Goal: Navigation & Orientation: Understand site structure

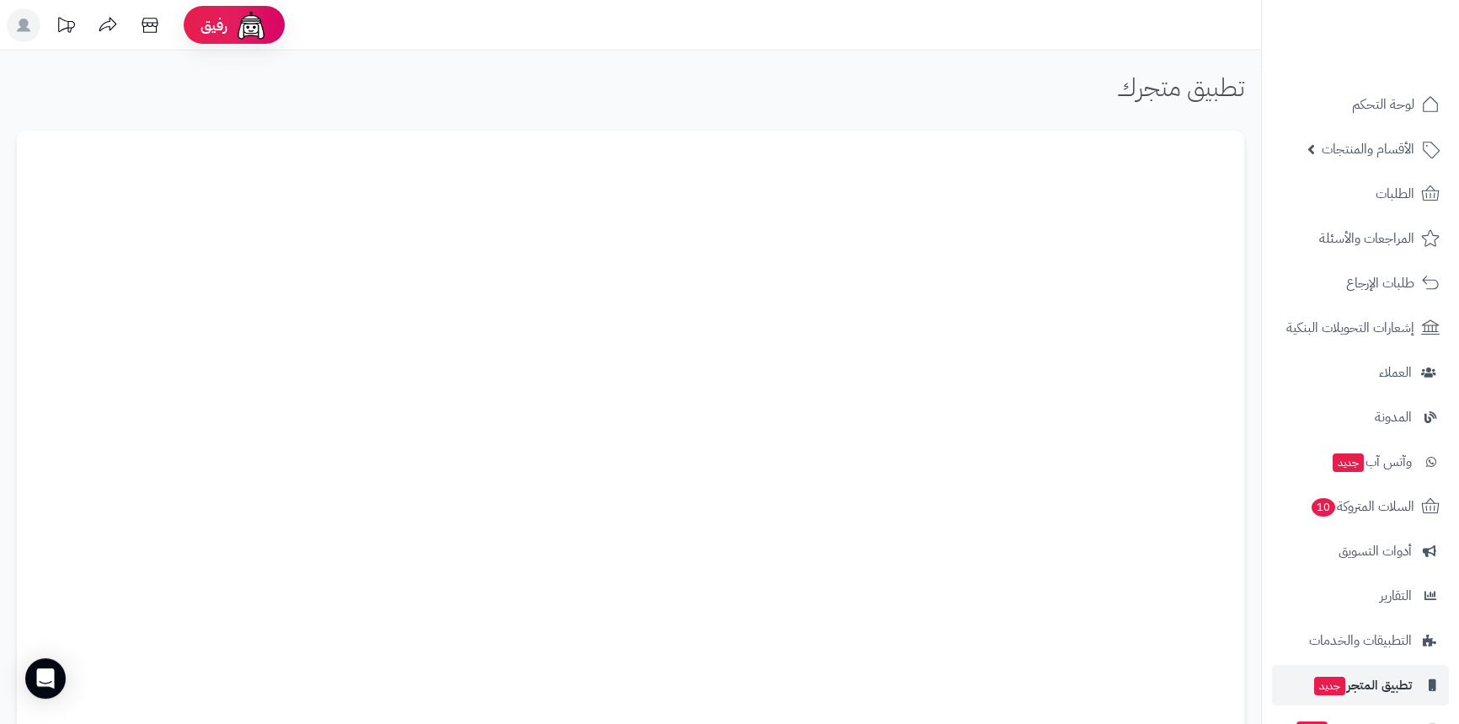
scroll to position [91, 0]
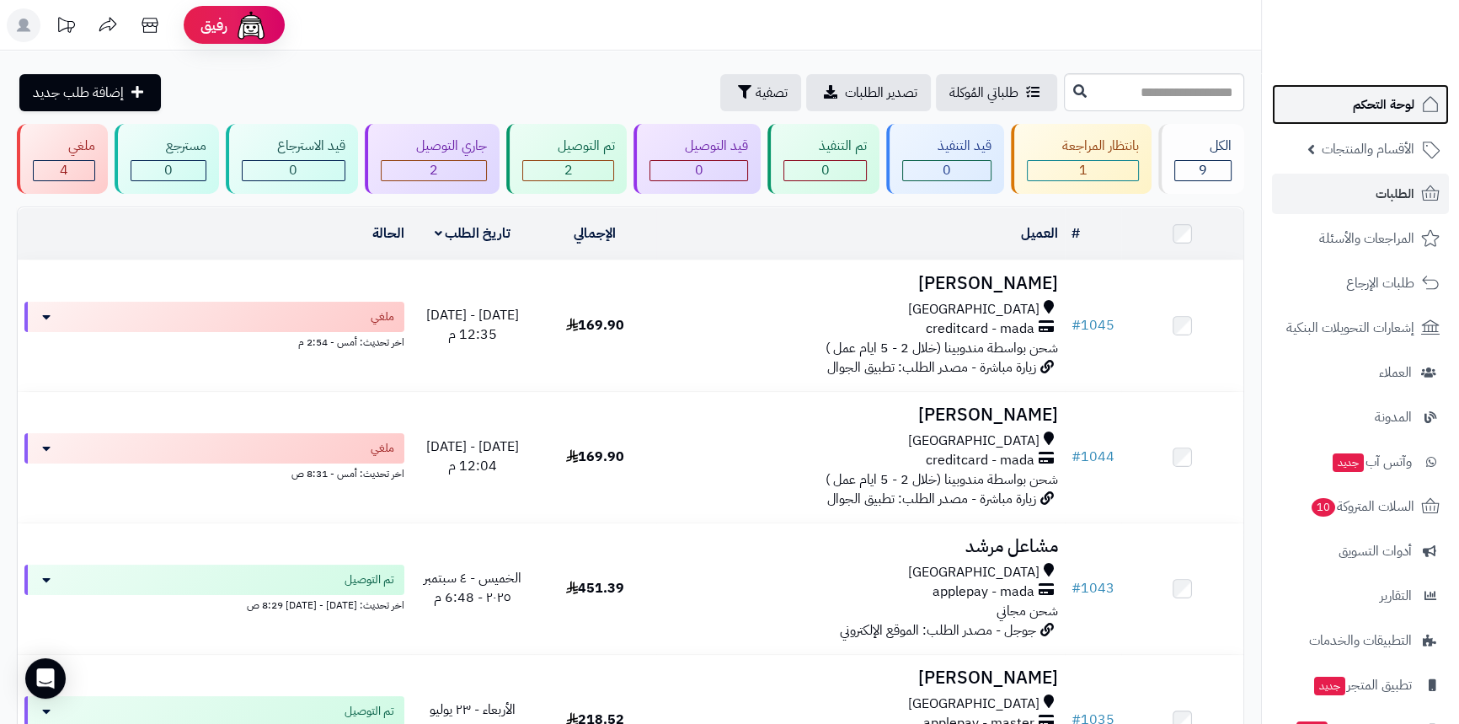
click at [1382, 110] on span "لوحة التحكم" at bounding box center [1383, 105] width 61 height 24
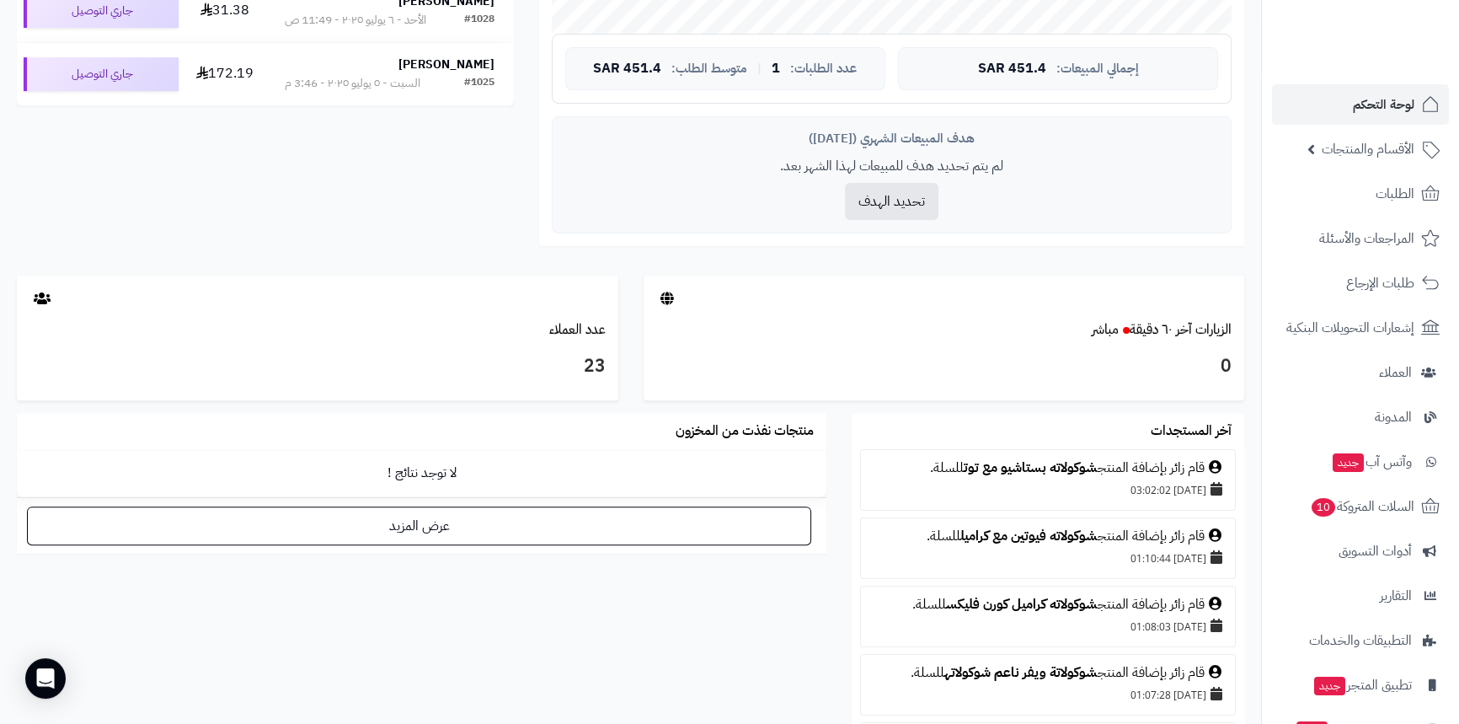
scroll to position [612, 0]
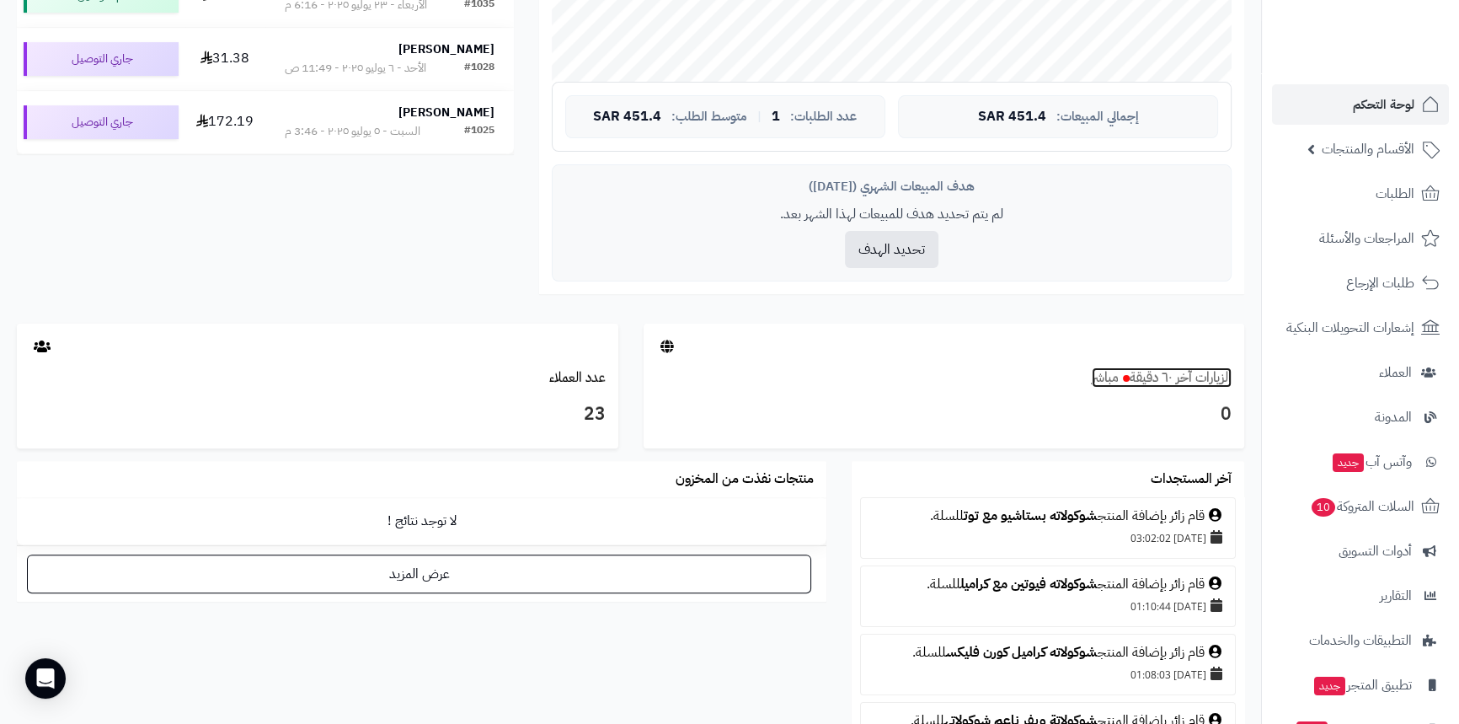
click at [1119, 382] on small at bounding box center [1124, 377] width 11 height 20
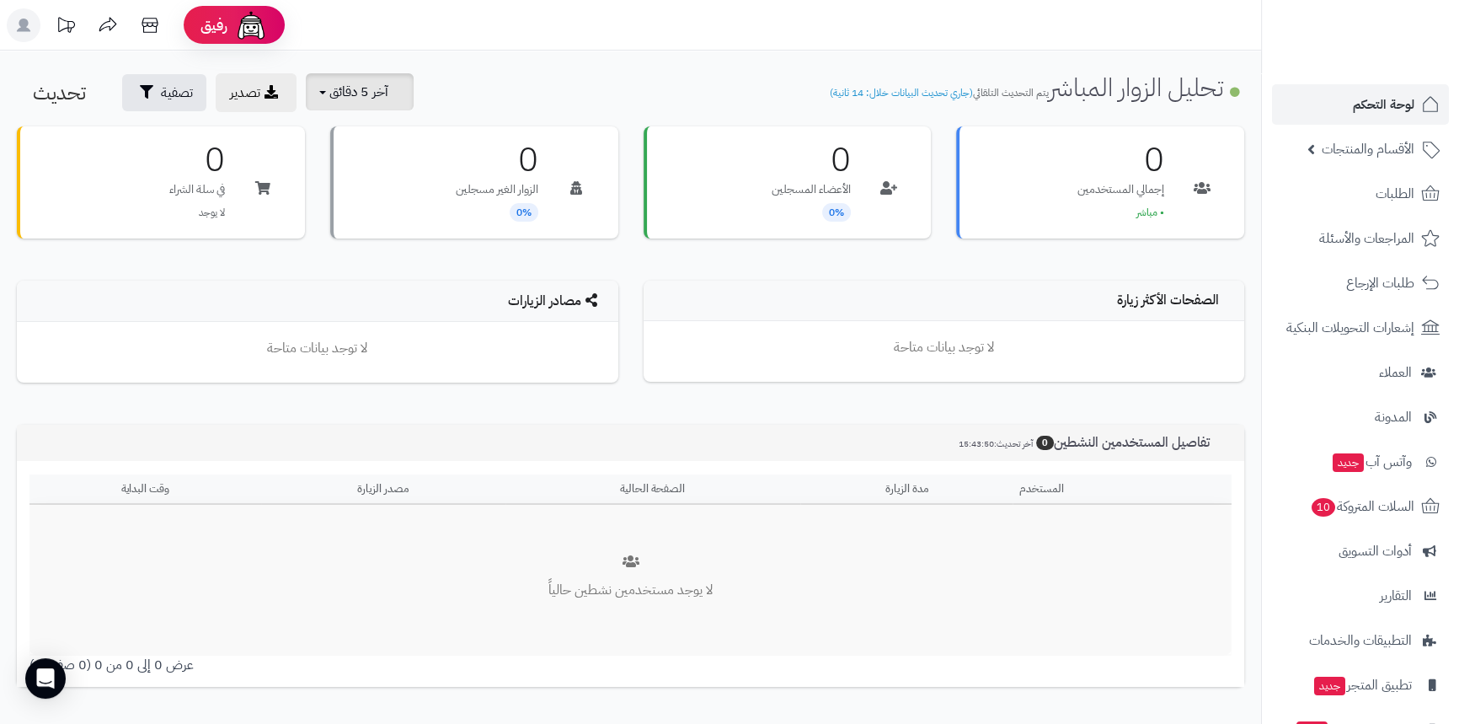
click at [385, 98] on span "آخر 5 دقائق" at bounding box center [358, 92] width 59 height 20
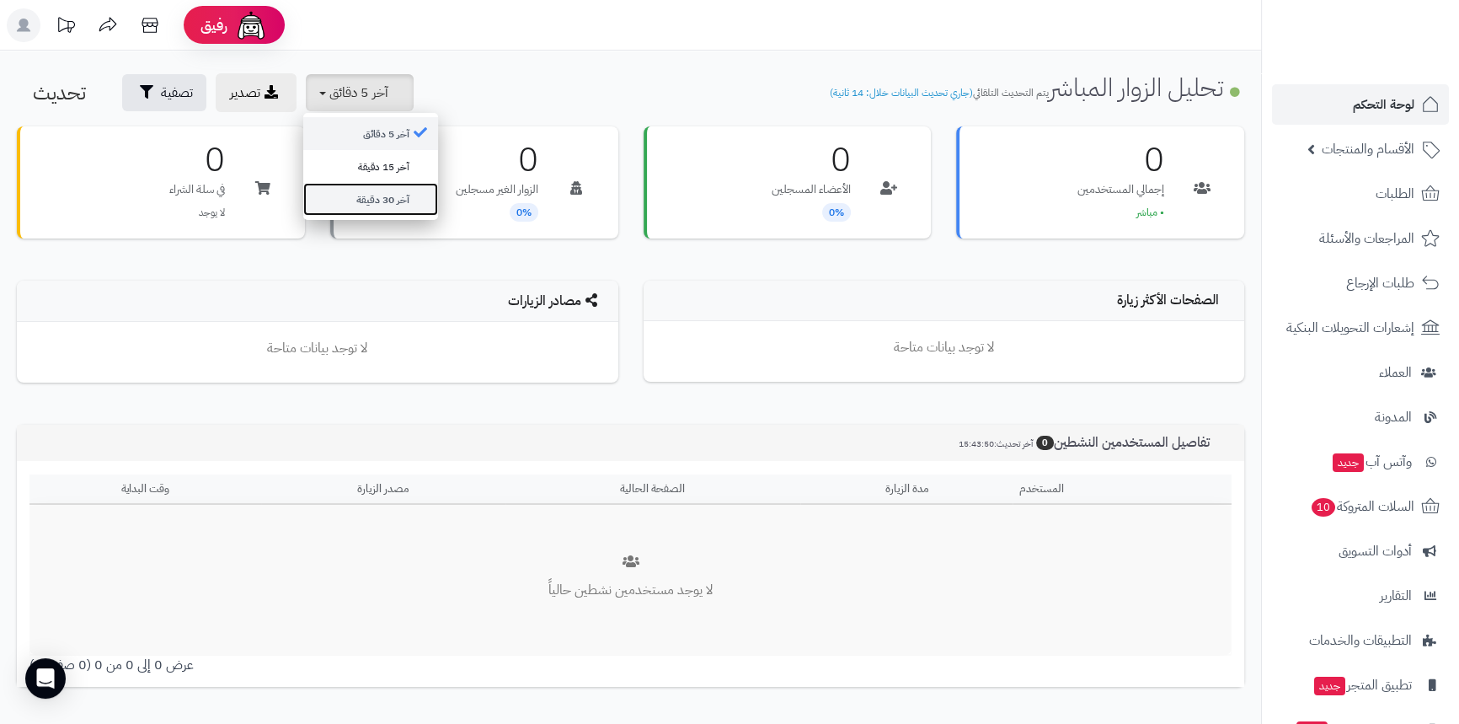
click at [372, 190] on link "آخر 30 دقيقة" at bounding box center [370, 199] width 135 height 33
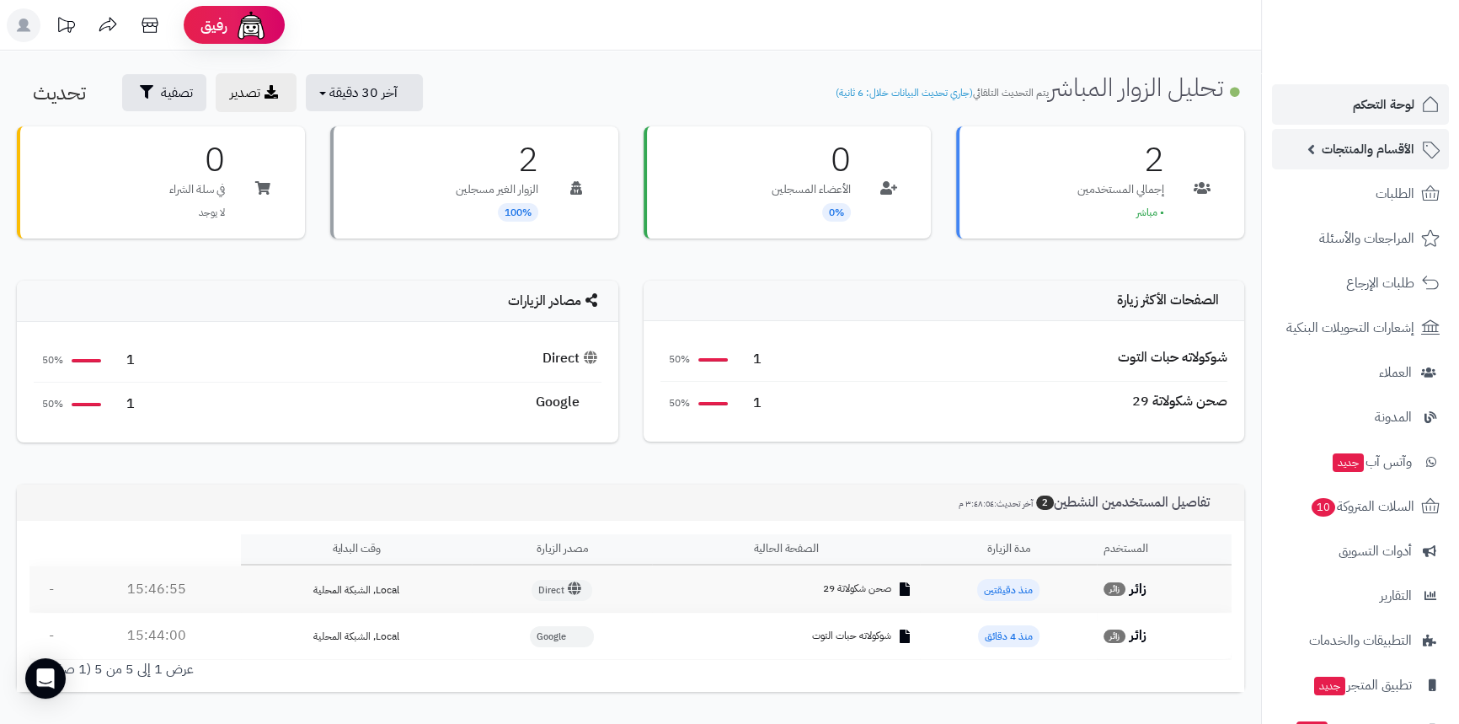
click at [1392, 150] on span "الأقسام والمنتجات" at bounding box center [1368, 149] width 93 height 24
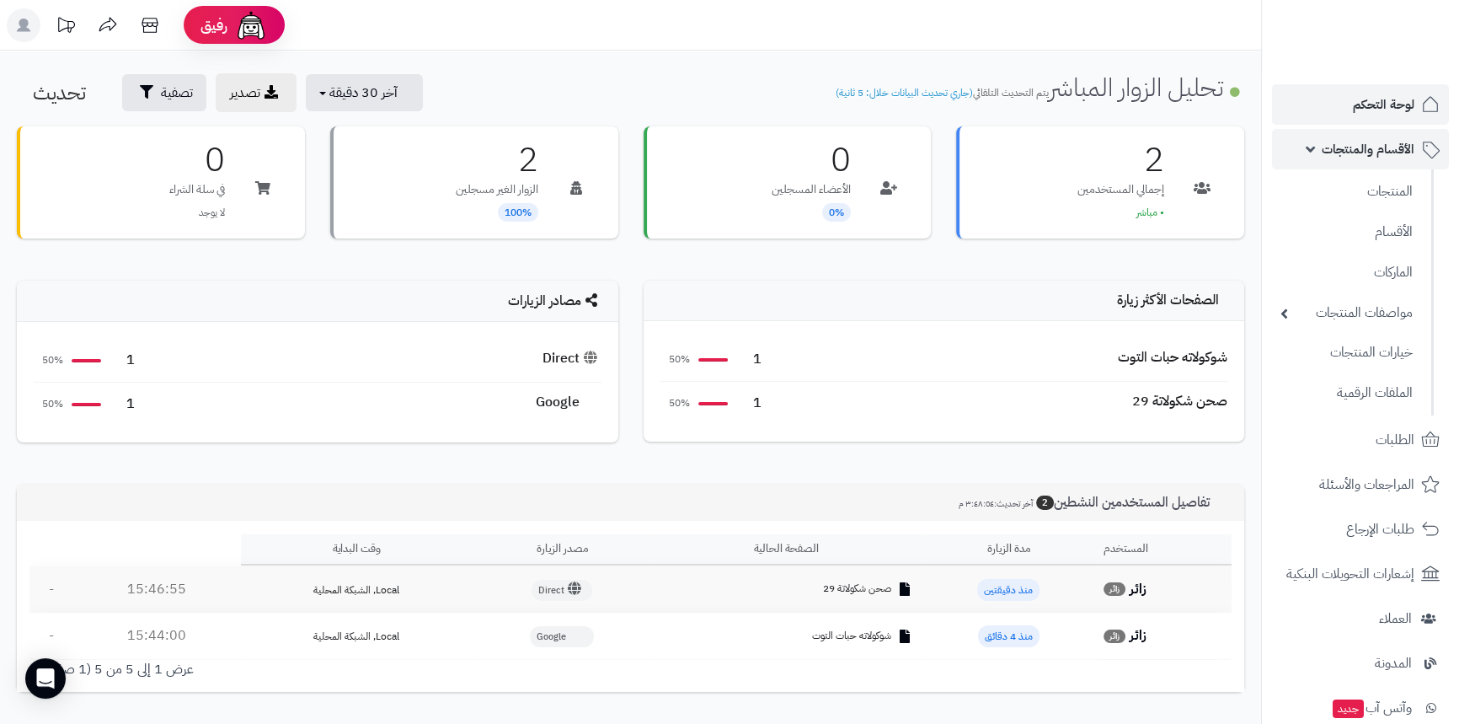
click at [1366, 164] on link "الأقسام والمنتجات" at bounding box center [1360, 149] width 177 height 40
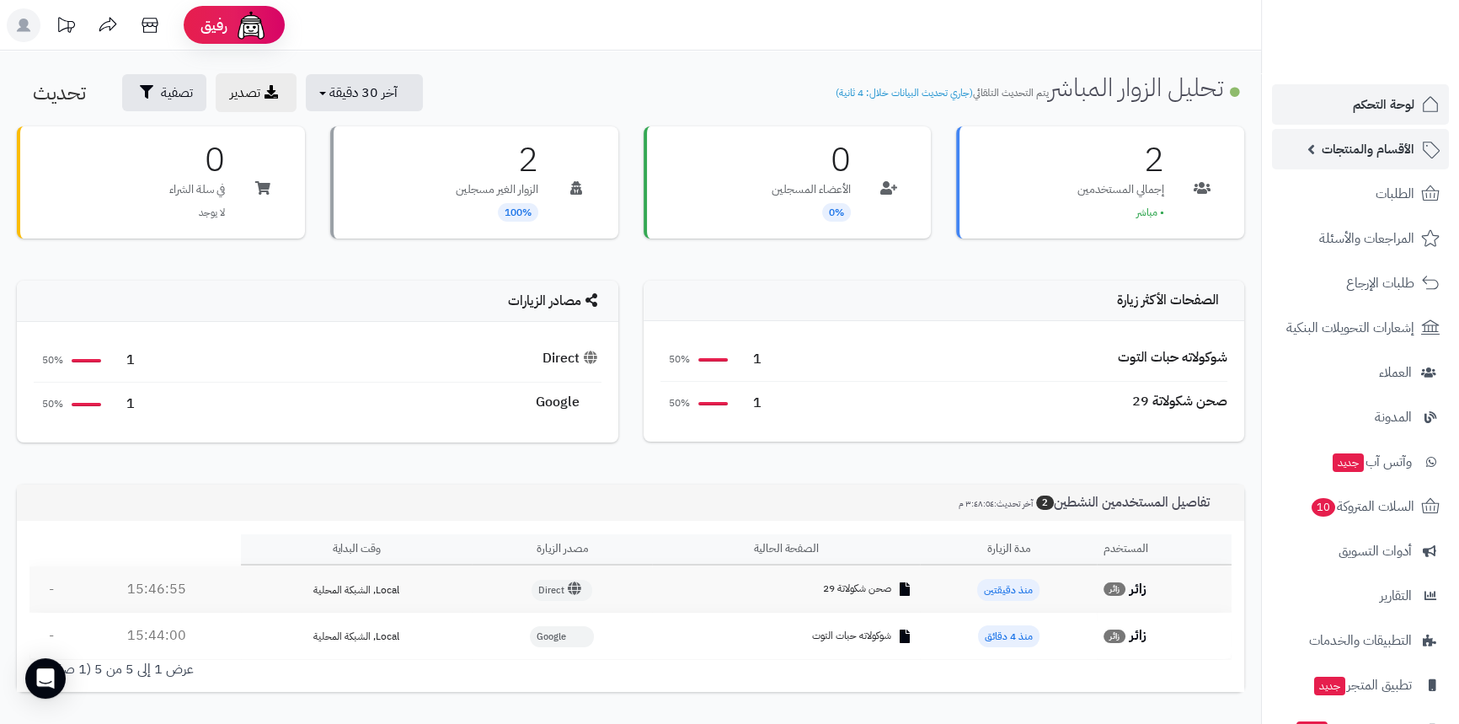
click at [1366, 161] on link "الأقسام والمنتجات" at bounding box center [1360, 149] width 177 height 40
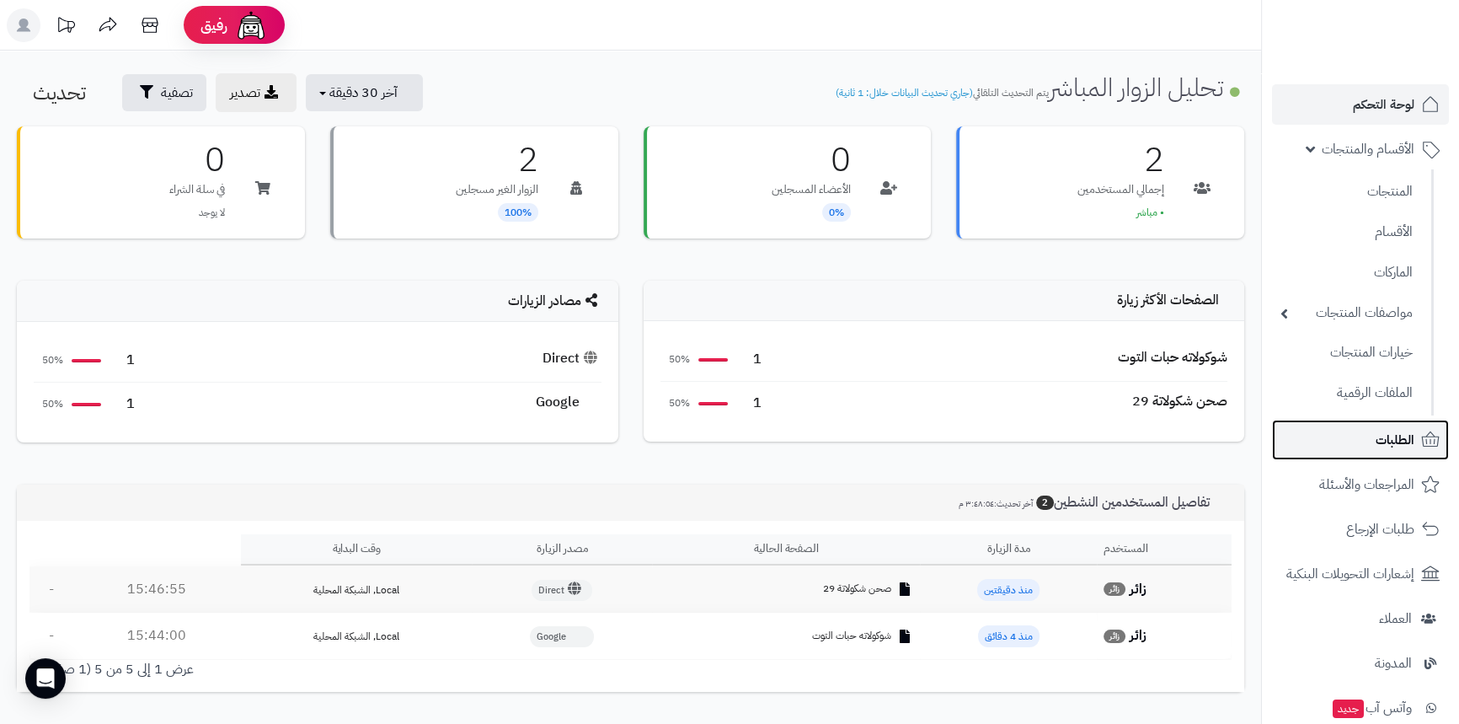
click at [1376, 441] on span "الطلبات" at bounding box center [1395, 440] width 39 height 24
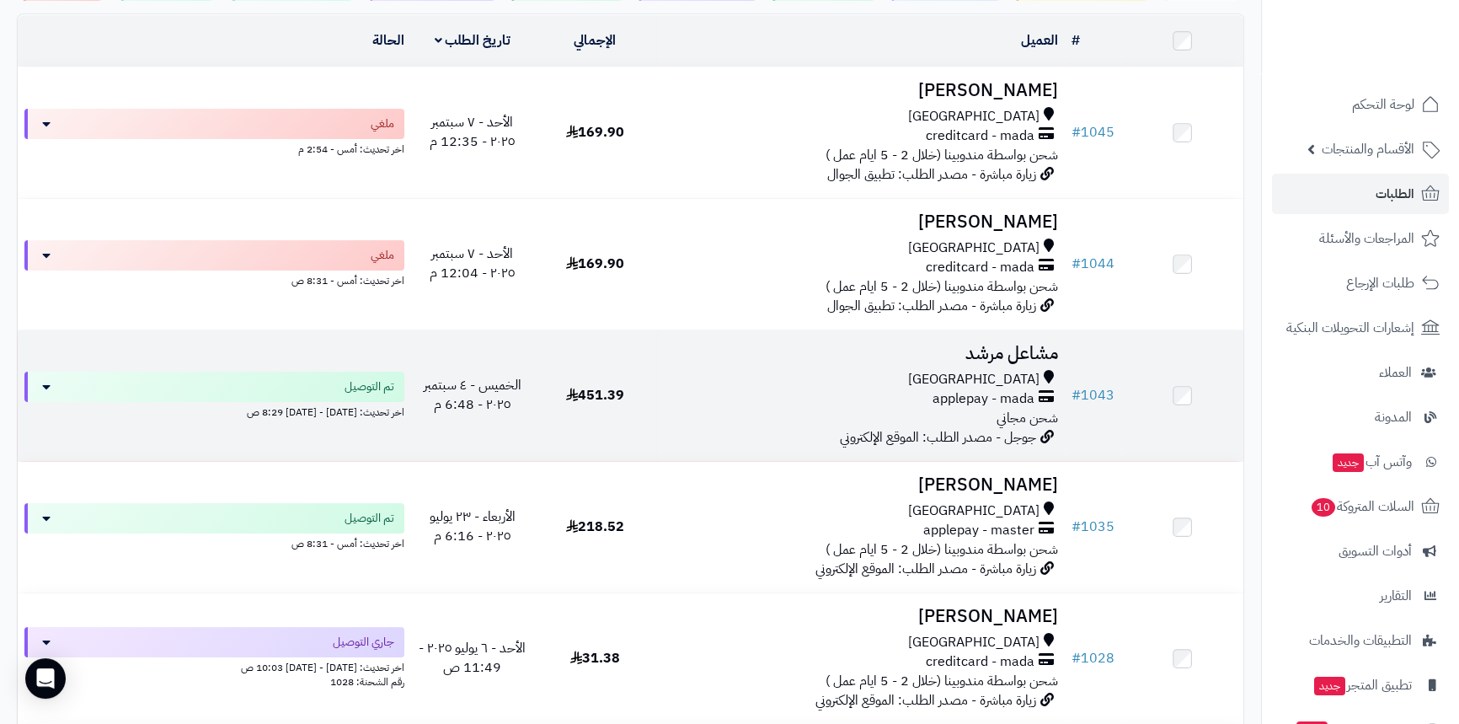
scroll to position [229, 0]
